Goal: Transaction & Acquisition: Purchase product/service

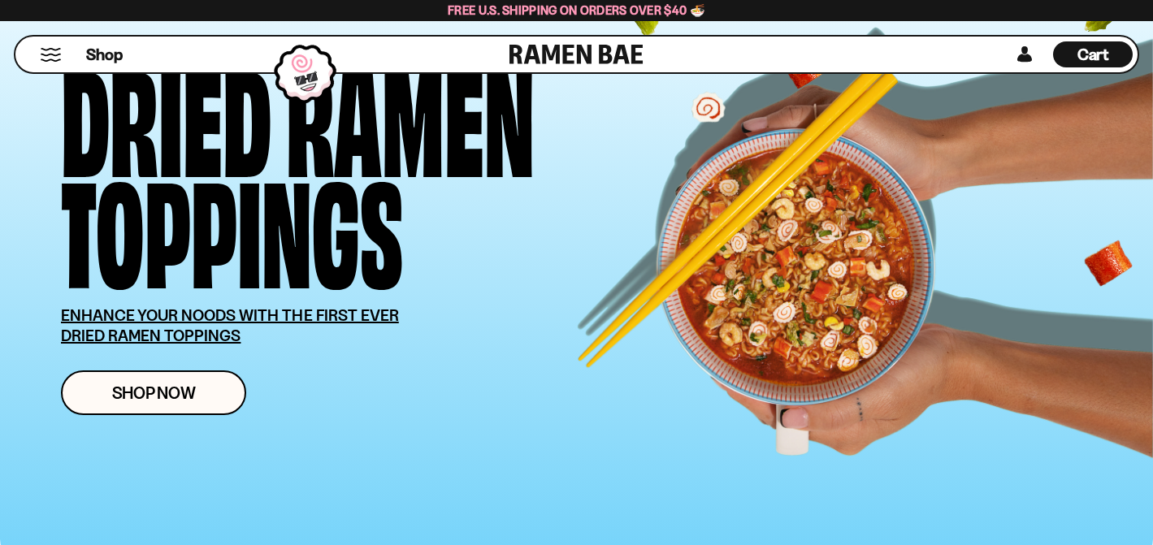
scroll to position [310, 0]
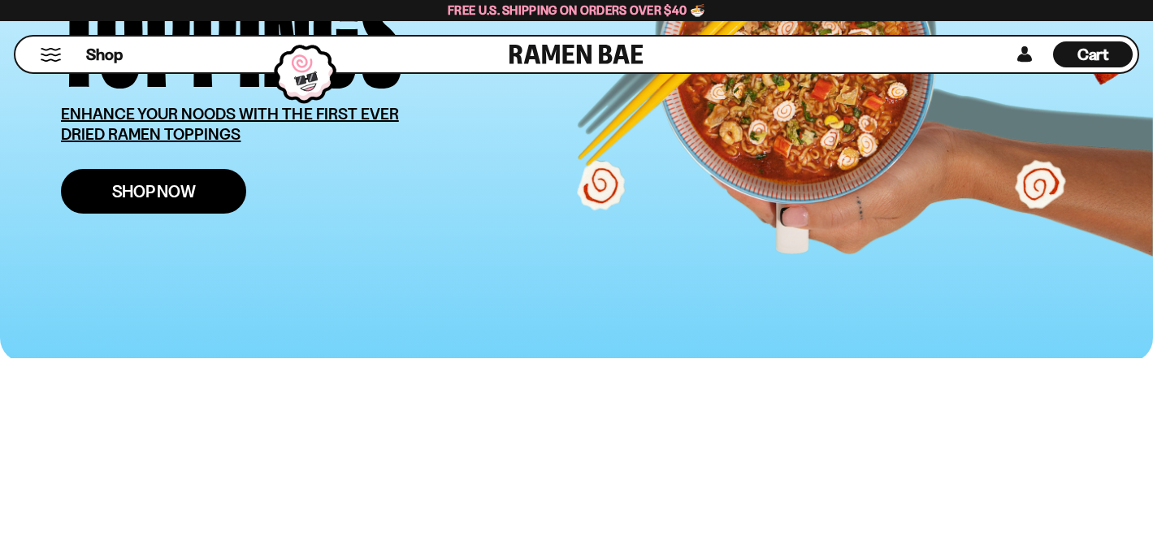
click at [196, 200] on span "Shop Now" at bounding box center [154, 191] width 84 height 17
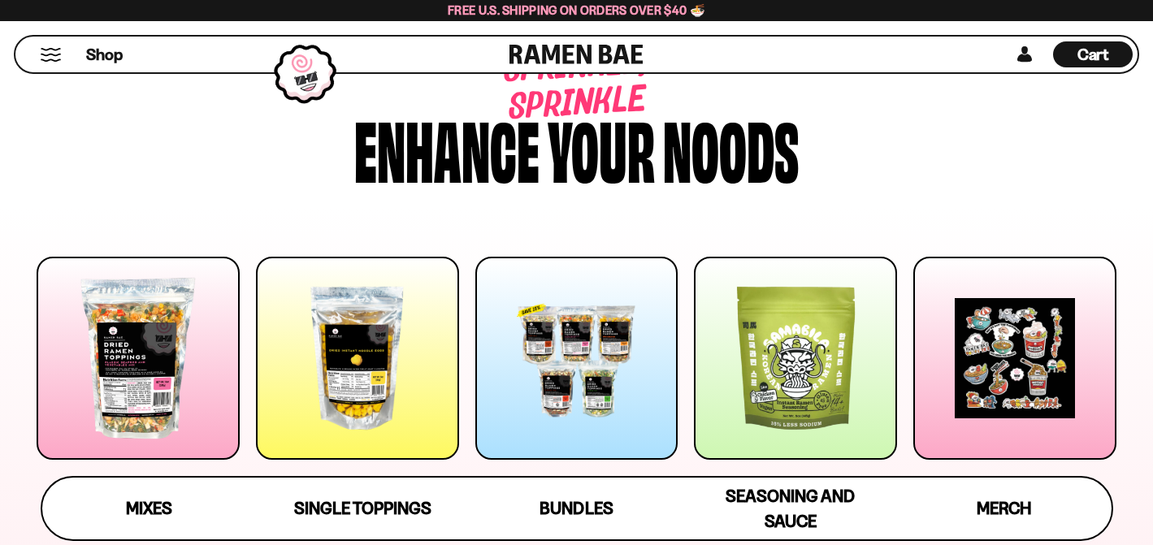
scroll to position [273, 0]
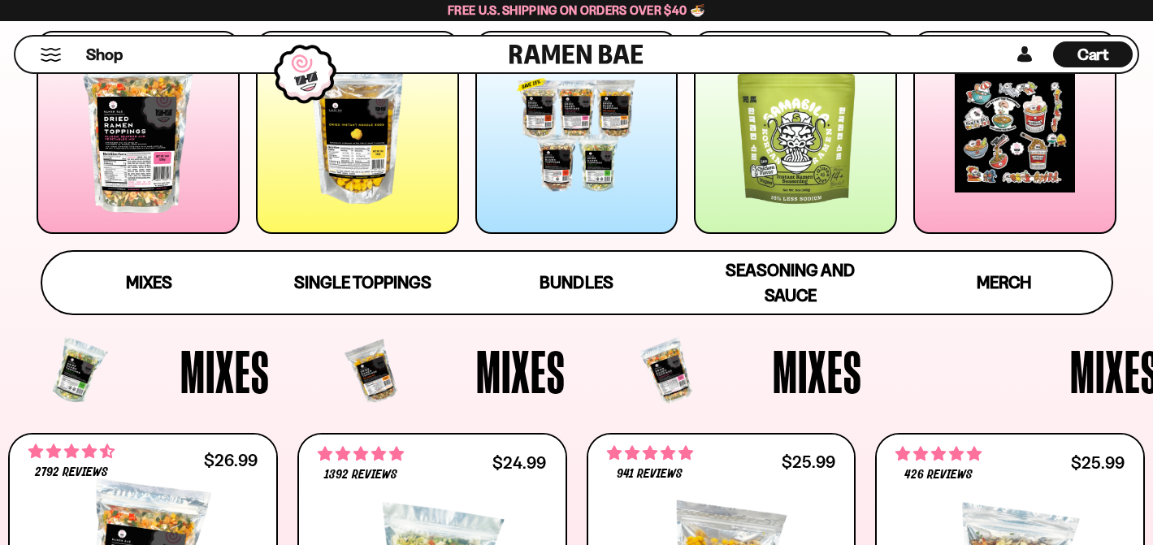
click at [193, 226] on div at bounding box center [138, 132] width 203 height 203
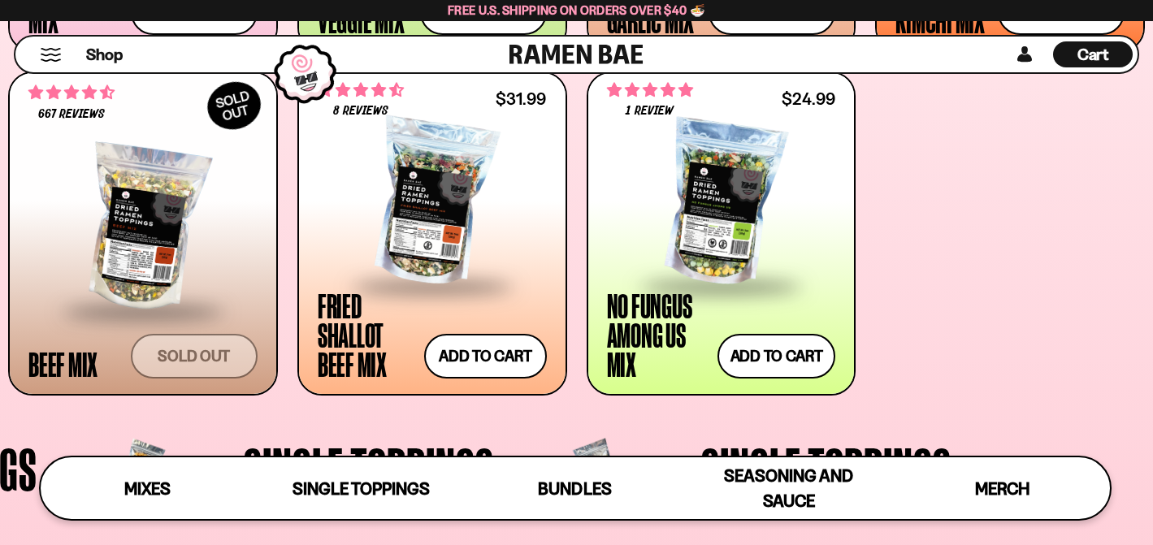
scroll to position [1006, 0]
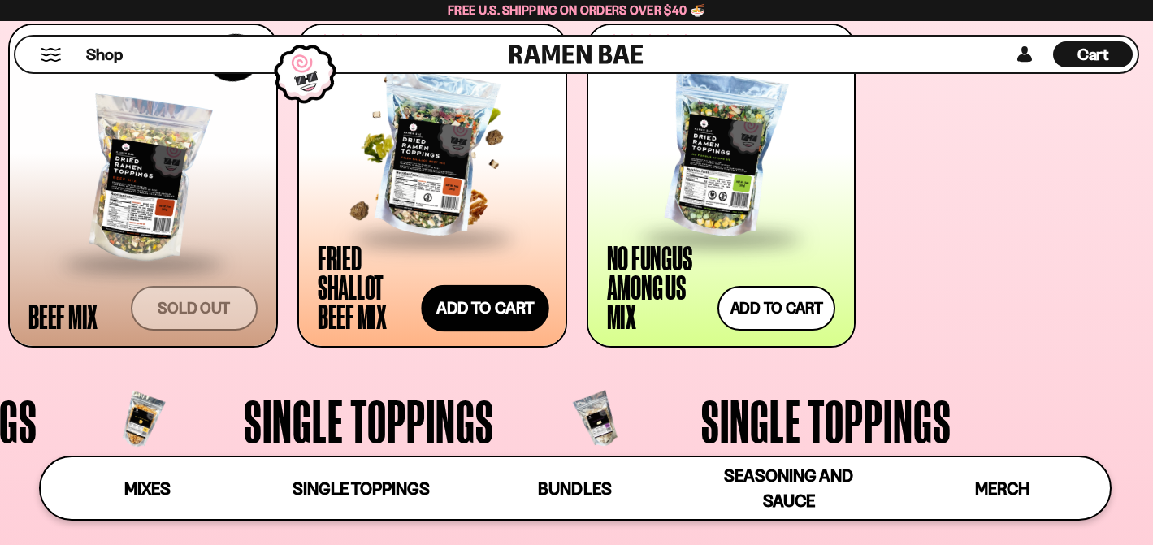
click at [475, 332] on button "Add to cart Add — Regular price $31.99 Regular price Sale price $31.99 Unit pri…" at bounding box center [485, 308] width 128 height 47
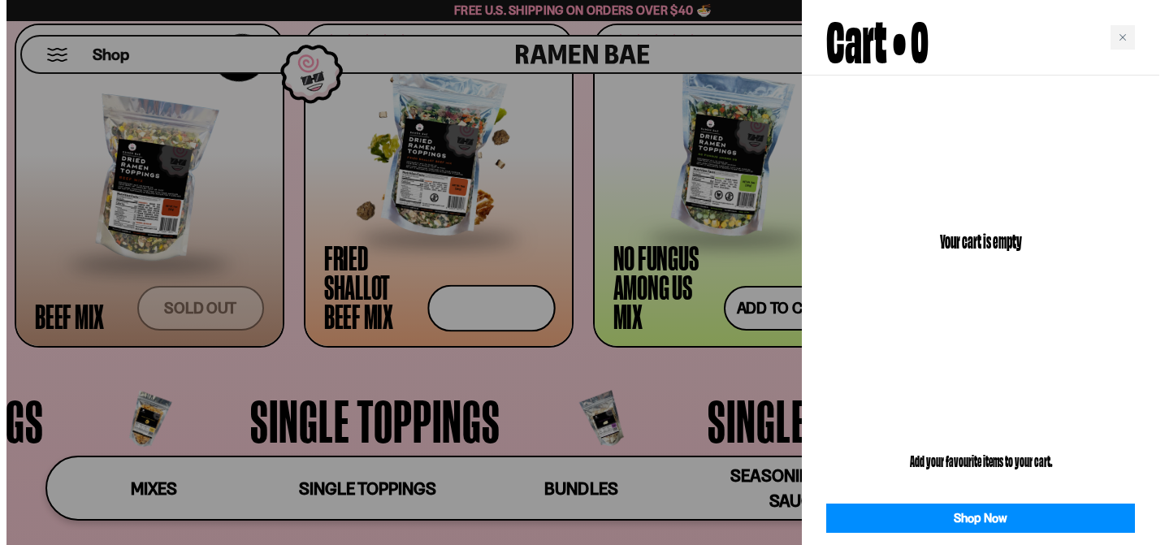
scroll to position [1008, 0]
